Goal: Transaction & Acquisition: Purchase product/service

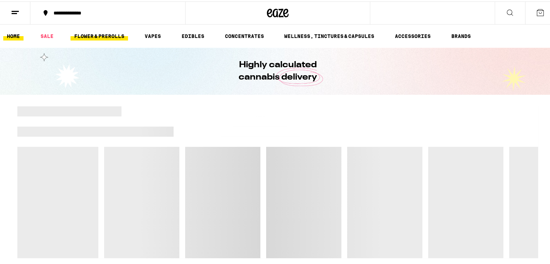
drag, startPoint x: 0, startPoint y: 0, endPoint x: 98, endPoint y: 34, distance: 103.4
click at [98, 34] on link "FLOWER & PREROLLS" at bounding box center [99, 34] width 57 height 9
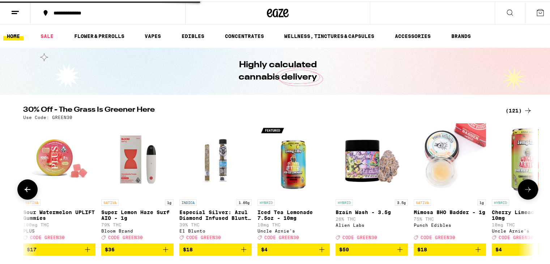
scroll to position [36, 0]
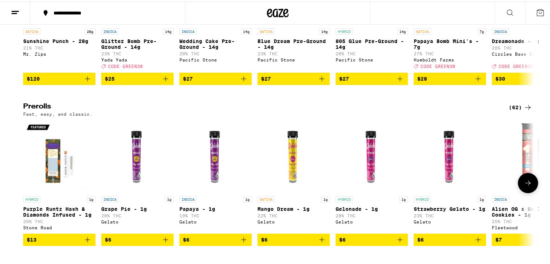
scroll to position [362, 0]
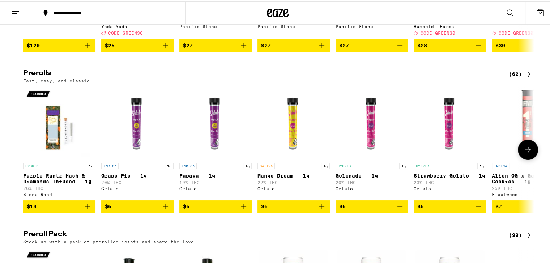
click at [526, 153] on icon at bounding box center [528, 148] width 9 height 9
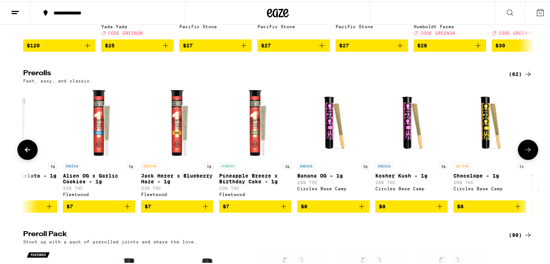
scroll to position [0, 430]
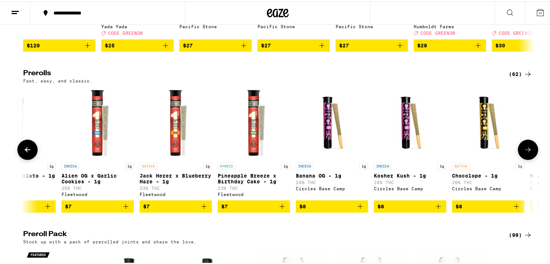
click at [524, 153] on icon at bounding box center [528, 148] width 9 height 9
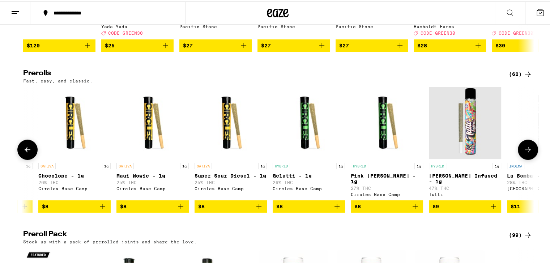
scroll to position [0, 860]
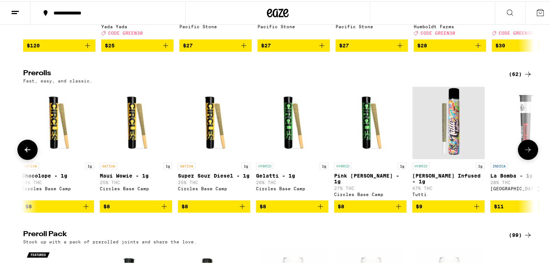
click at [474, 209] on icon "Add to bag" at bounding box center [476, 205] width 9 height 9
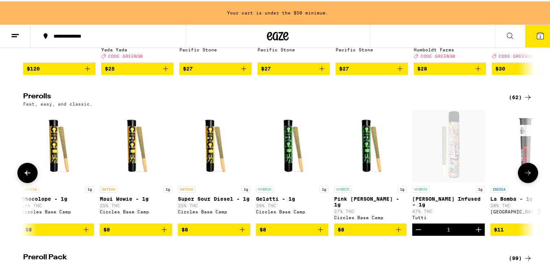
scroll to position [385, 0]
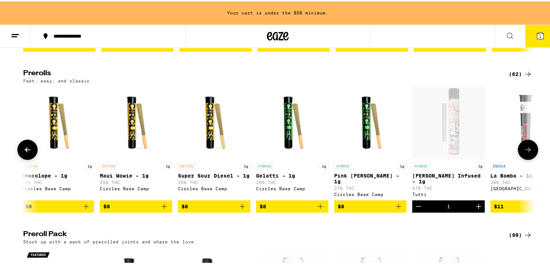
click at [524, 153] on icon at bounding box center [528, 148] width 9 height 9
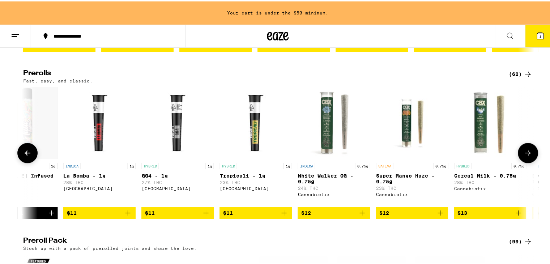
scroll to position [0, 1291]
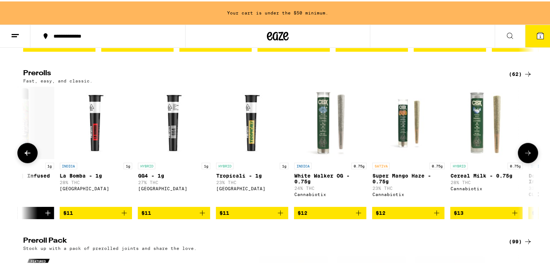
click at [524, 156] on icon at bounding box center [528, 151] width 9 height 9
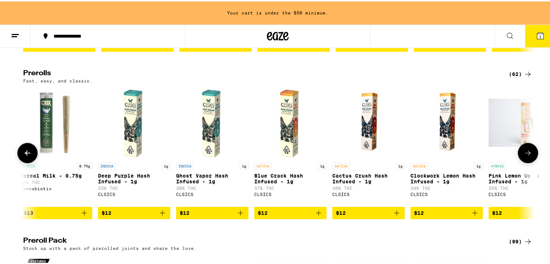
click at [524, 156] on icon at bounding box center [528, 151] width 9 height 9
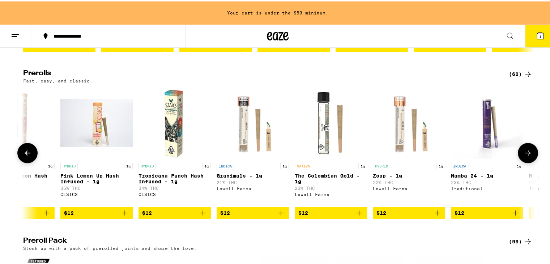
scroll to position [0, 2152]
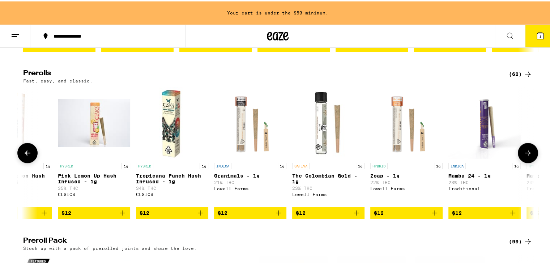
click at [524, 156] on icon at bounding box center [528, 151] width 9 height 9
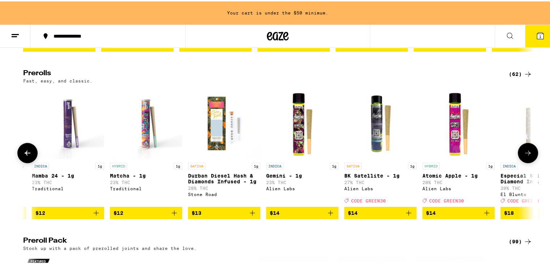
scroll to position [0, 2582]
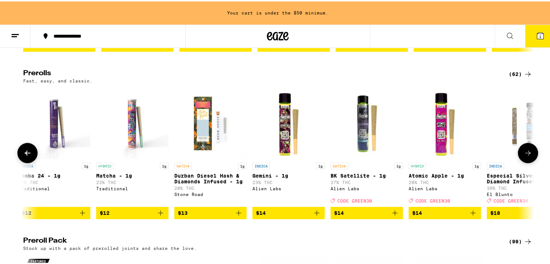
click at [524, 156] on icon at bounding box center [528, 151] width 9 height 9
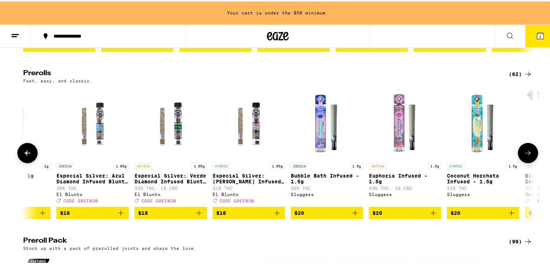
click at [524, 156] on icon at bounding box center [528, 151] width 9 height 9
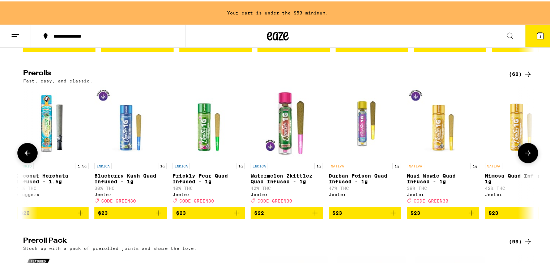
click at [524, 156] on icon at bounding box center [528, 151] width 9 height 9
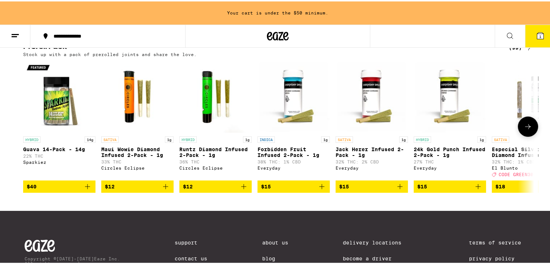
scroll to position [602, 0]
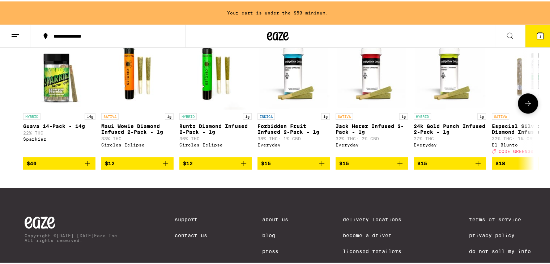
click at [318, 166] on icon "Add to bag" at bounding box center [321, 162] width 9 height 9
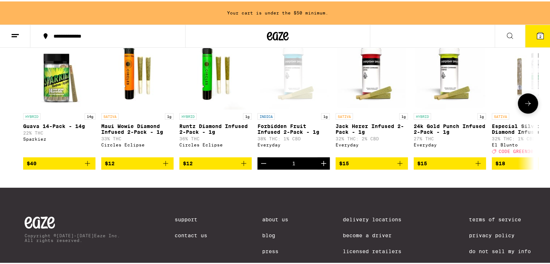
click at [534, 112] on button at bounding box center [528, 102] width 20 height 20
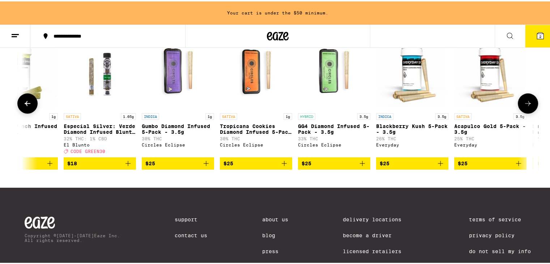
scroll to position [0, 430]
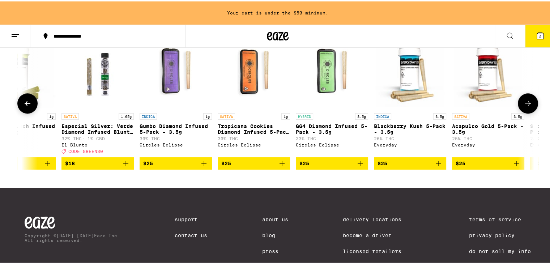
click at [358, 165] on icon "Add to bag" at bounding box center [360, 161] width 5 height 5
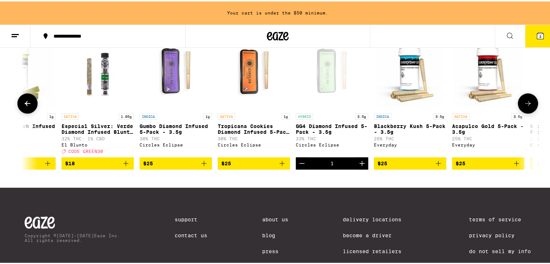
click at [526, 106] on icon at bounding box center [528, 102] width 9 height 9
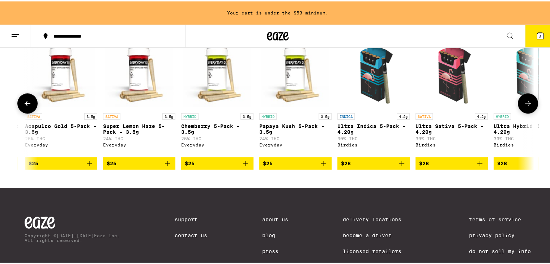
scroll to position [0, 860]
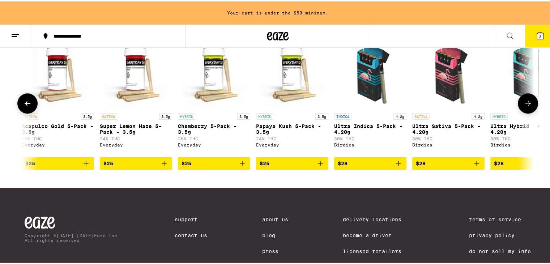
click at [524, 106] on icon at bounding box center [528, 102] width 9 height 9
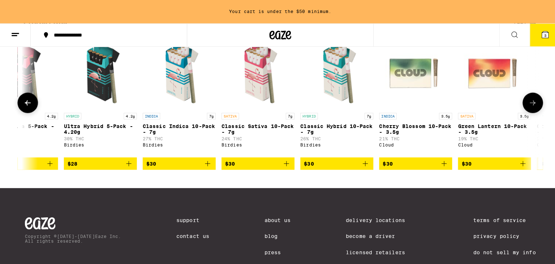
scroll to position [0, 1291]
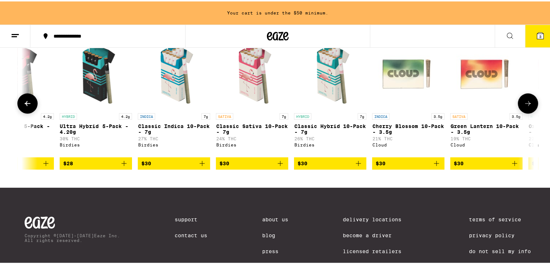
click at [89, 95] on img "Open page for Ultra Hybrid 5-Pack - 4.20g from Birdies" at bounding box center [96, 72] width 72 height 72
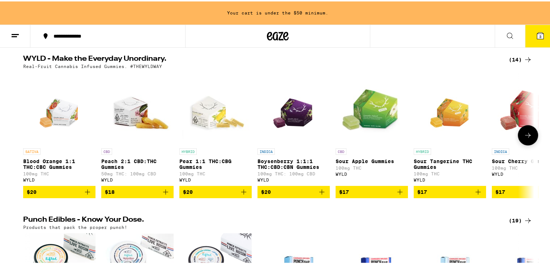
scroll to position [253, 0]
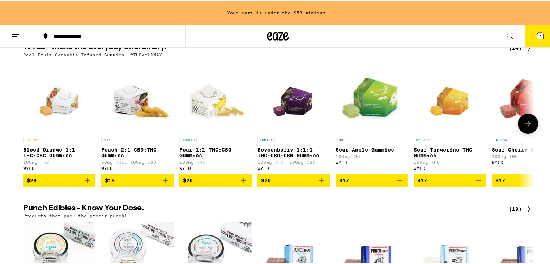
click at [86, 183] on icon "Add to bag" at bounding box center [87, 179] width 9 height 9
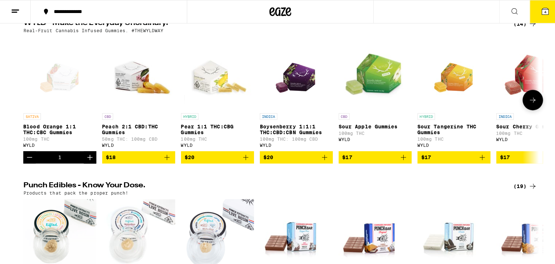
scroll to position [230, 0]
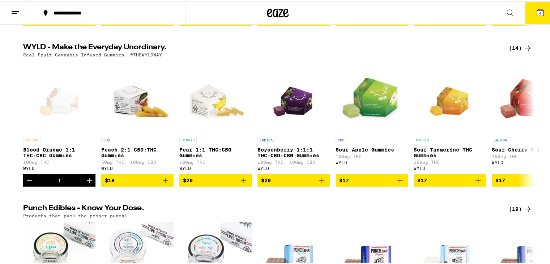
click at [539, 12] on span "4" at bounding box center [540, 12] width 2 height 4
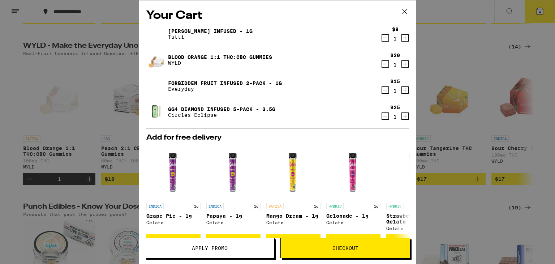
click at [405, 12] on icon at bounding box center [405, 11] width 4 height 4
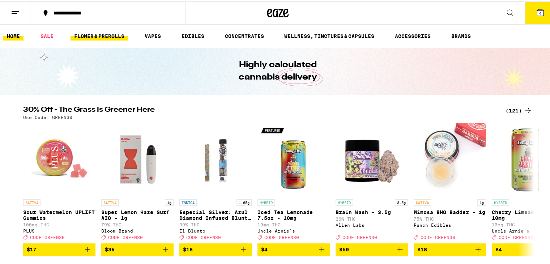
click at [108, 33] on link "FLOWER & PREROLLS" at bounding box center [99, 34] width 57 height 9
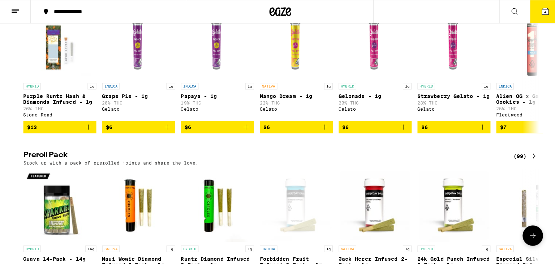
scroll to position [506, 0]
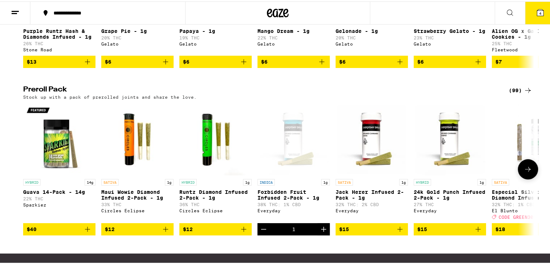
click at [320, 232] on icon "Increment" at bounding box center [323, 227] width 9 height 9
click at [539, 11] on span "5" at bounding box center [540, 12] width 2 height 4
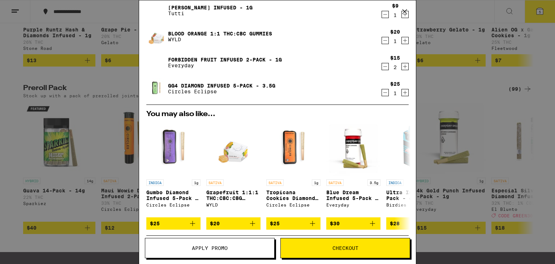
scroll to position [36, 0]
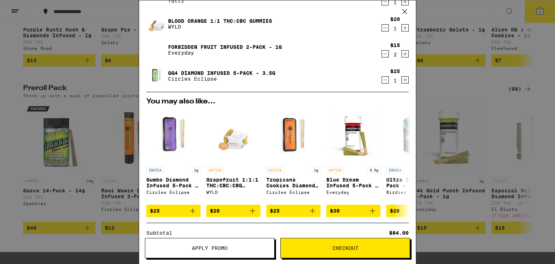
click at [338, 248] on span "Checkout" at bounding box center [346, 247] width 26 height 5
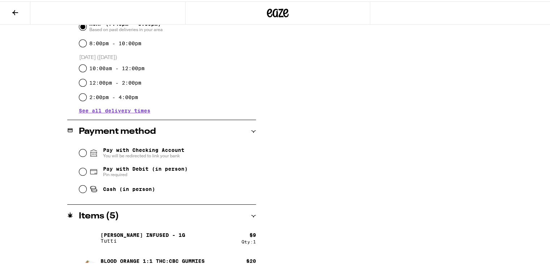
scroll to position [217, 0]
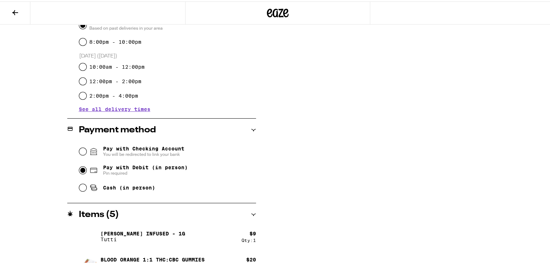
click at [80, 171] on input "Pay with Debit (in person) Pin required" at bounding box center [82, 168] width 7 height 7
radio input "true"
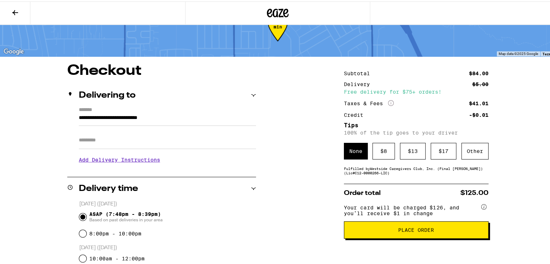
scroll to position [0, 0]
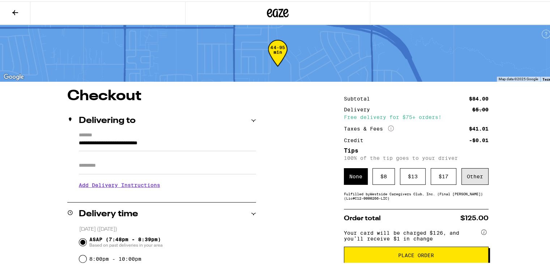
click at [471, 180] on div "Other" at bounding box center [474, 175] width 27 height 17
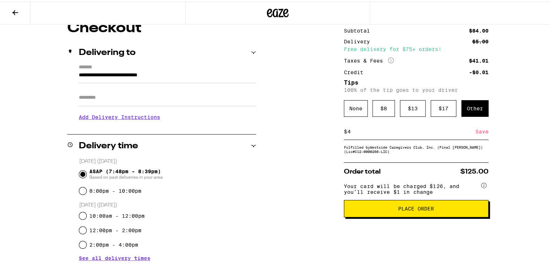
scroll to position [72, 0]
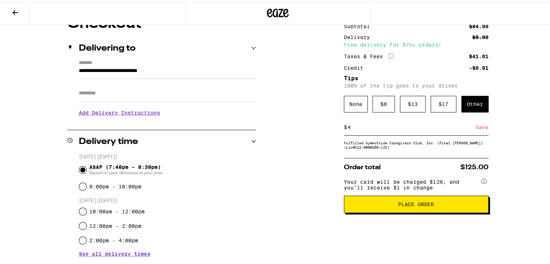
type input "4"
click at [407, 205] on span "Place Order" at bounding box center [416, 202] width 36 height 5
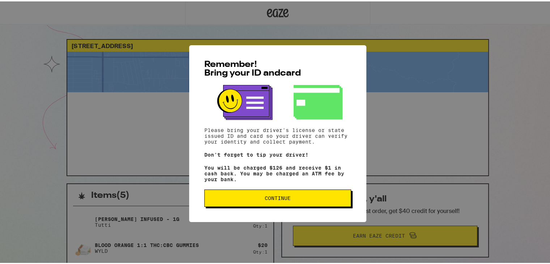
click at [292, 194] on button "Continue" at bounding box center [277, 196] width 147 height 17
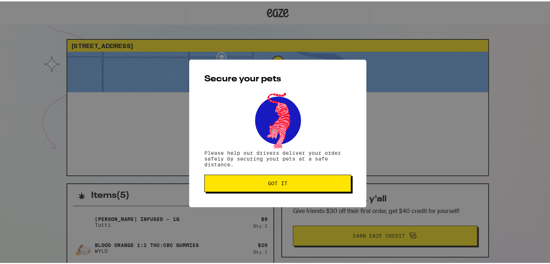
click at [275, 184] on span "Got it" at bounding box center [278, 181] width 20 height 5
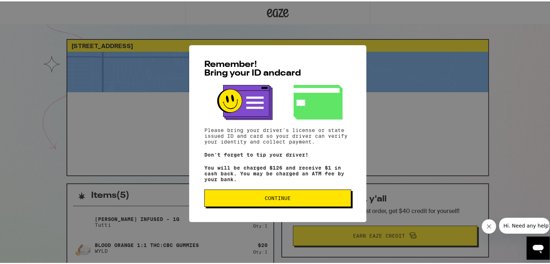
click at [266, 197] on span "Continue" at bounding box center [278, 196] width 26 height 5
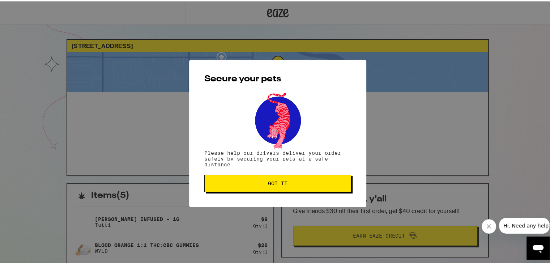
click at [274, 182] on span "Got it" at bounding box center [278, 181] width 20 height 5
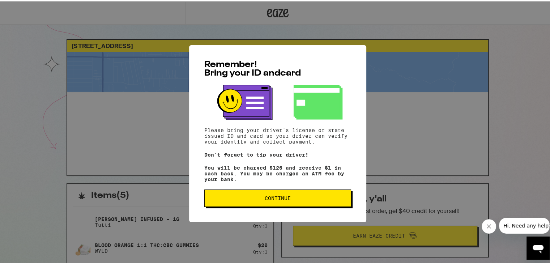
click at [283, 194] on button "Continue" at bounding box center [277, 196] width 147 height 17
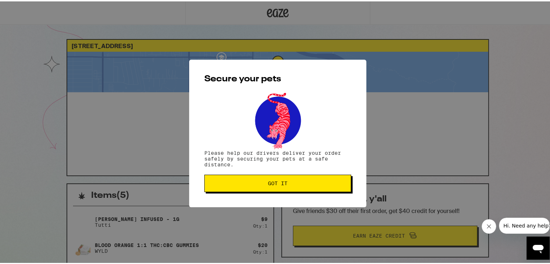
click at [284, 193] on div "Secure your pets Please help our drivers deliver your order safely by securing …" at bounding box center [277, 132] width 177 height 148
click at [286, 187] on button "Got it" at bounding box center [277, 181] width 147 height 17
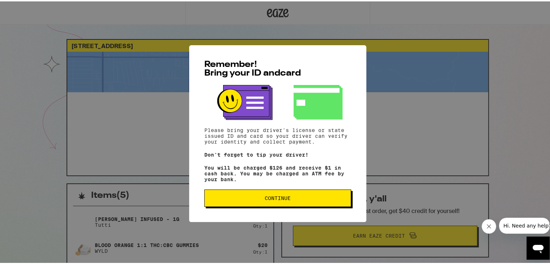
click at [270, 199] on span "Continue" at bounding box center [278, 196] width 26 height 5
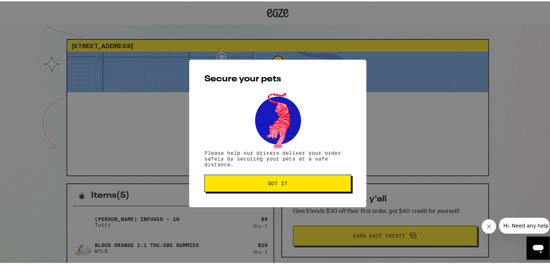
click at [274, 182] on span "Got it" at bounding box center [278, 181] width 20 height 5
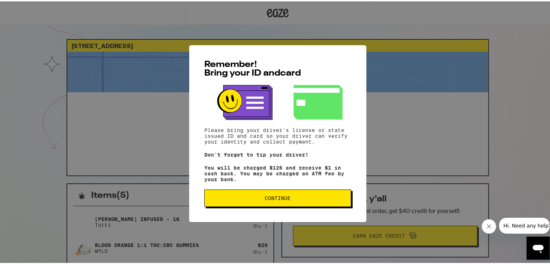
click at [276, 198] on span "Continue" at bounding box center [278, 196] width 26 height 5
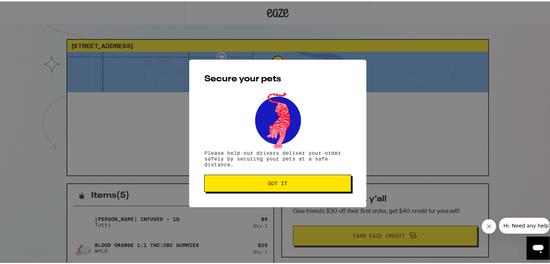
click at [277, 181] on span "Got it" at bounding box center [278, 181] width 20 height 5
